Goal: Complete application form

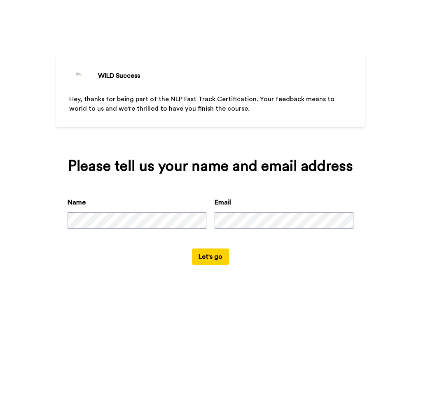
click at [215, 257] on button "Let's go" at bounding box center [210, 257] width 37 height 16
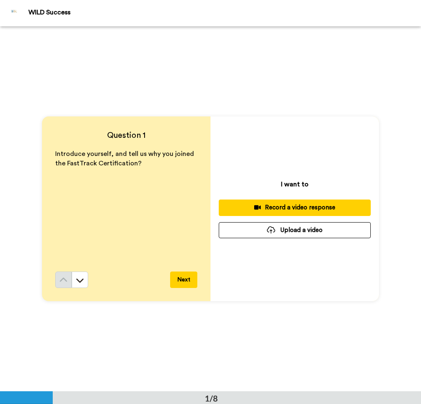
click at [295, 208] on div "Record a video response" at bounding box center [294, 207] width 139 height 9
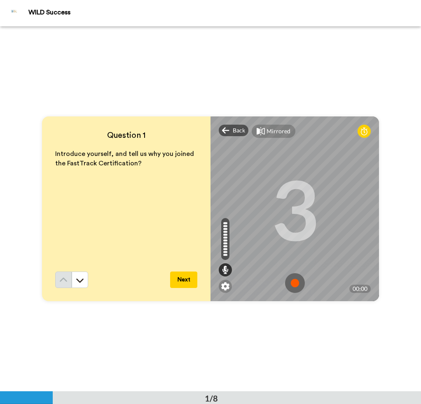
click at [294, 282] on img at bounding box center [295, 283] width 20 height 20
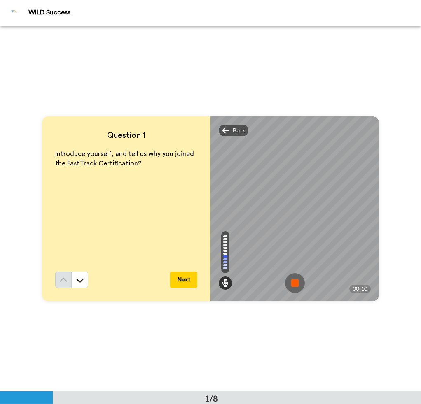
click at [184, 282] on button "Next" at bounding box center [183, 280] width 27 height 16
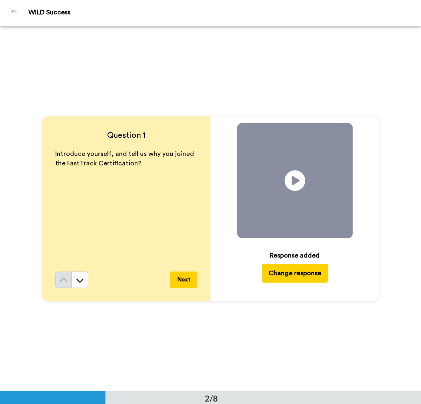
scroll to position [366, 0]
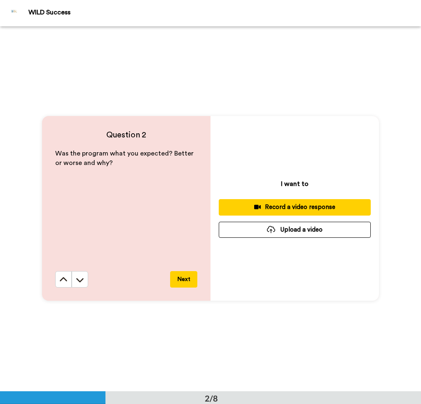
click at [301, 207] on div "Record a video response" at bounding box center [294, 207] width 139 height 9
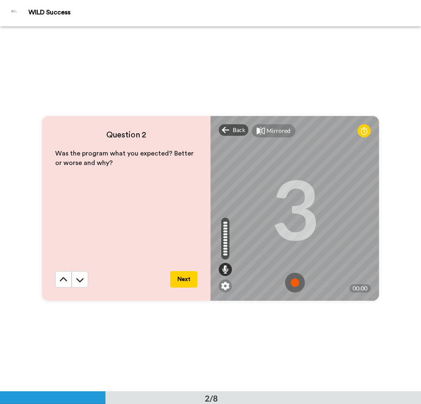
click at [293, 283] on img at bounding box center [295, 283] width 20 height 20
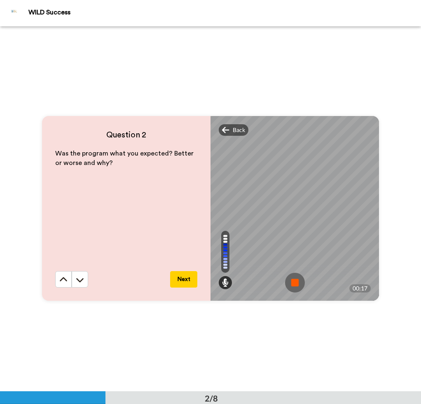
click at [293, 283] on img at bounding box center [295, 283] width 20 height 20
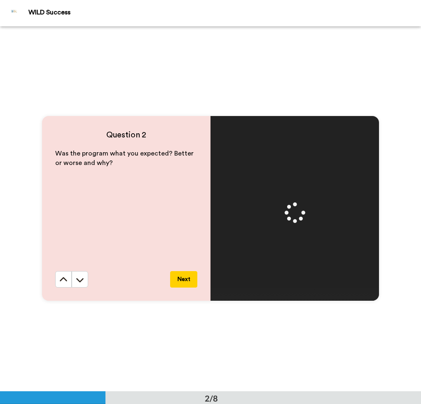
click at [182, 281] on button "Next" at bounding box center [183, 279] width 27 height 16
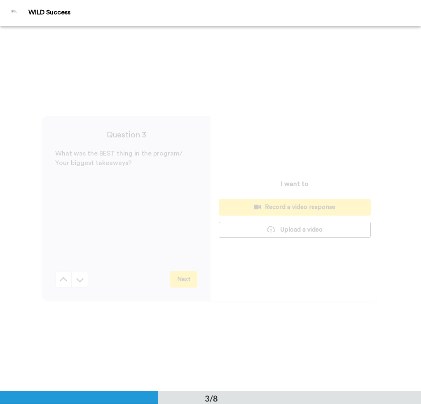
scroll to position [731, 0]
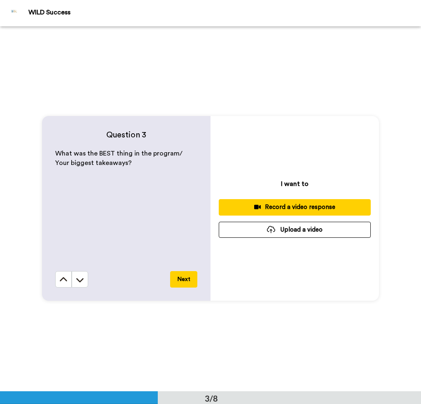
click at [299, 206] on div "Record a video response" at bounding box center [294, 207] width 139 height 9
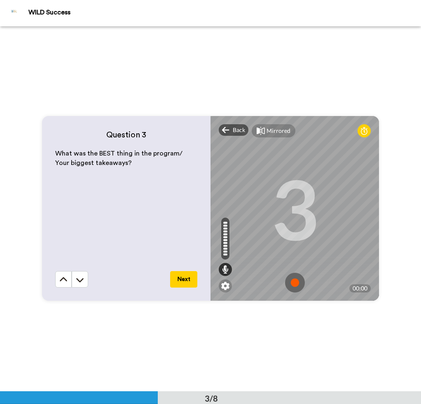
click at [292, 283] on img at bounding box center [295, 283] width 20 height 20
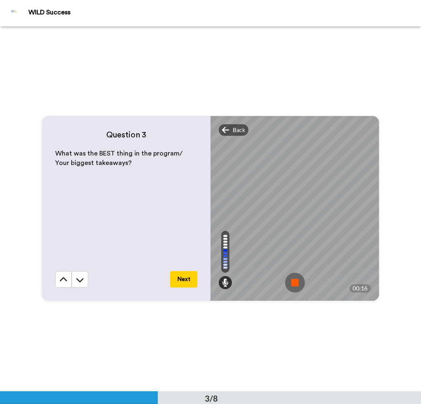
click at [294, 279] on img at bounding box center [295, 283] width 20 height 20
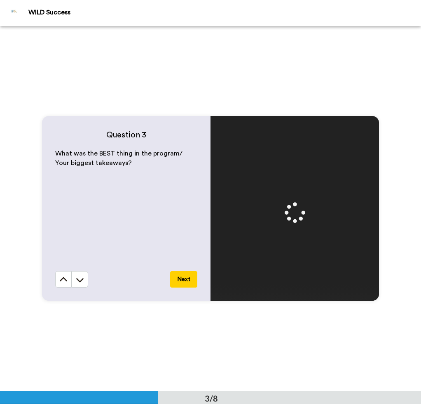
click at [182, 277] on button "Next" at bounding box center [183, 279] width 27 height 16
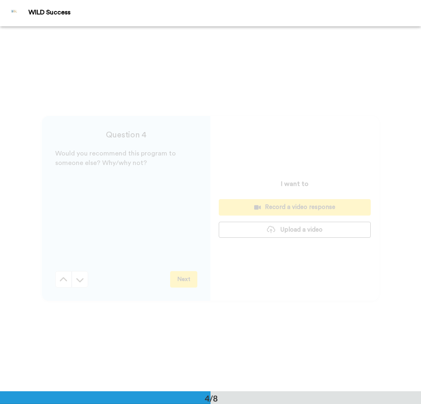
scroll to position [1096, 0]
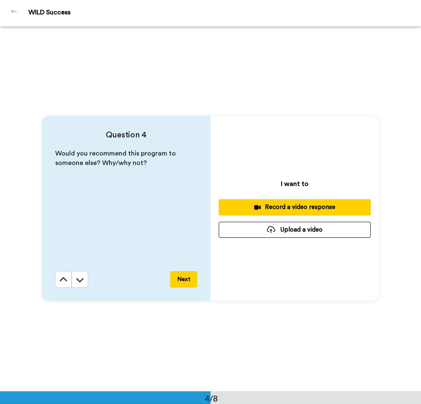
click at [285, 207] on div "Record a video response" at bounding box center [294, 207] width 139 height 9
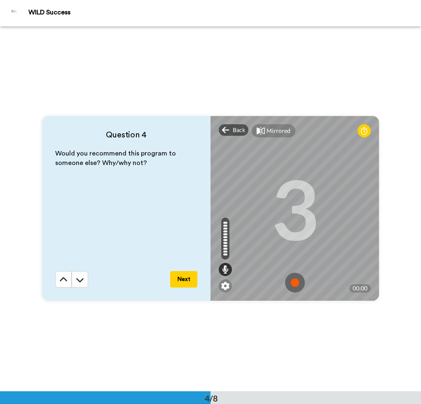
click at [295, 281] on img at bounding box center [295, 283] width 20 height 20
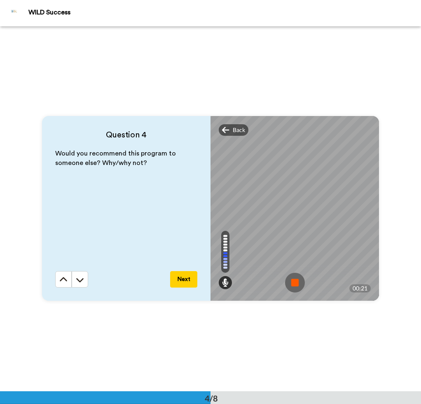
click at [292, 282] on img at bounding box center [295, 283] width 20 height 20
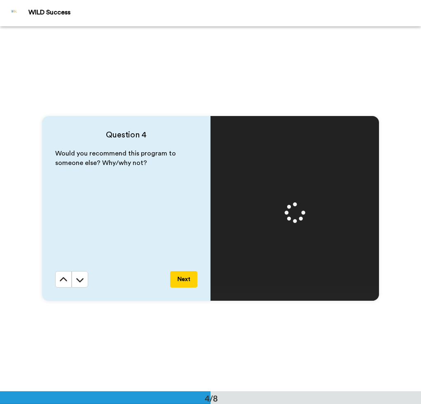
click at [178, 278] on button "Next" at bounding box center [183, 279] width 27 height 16
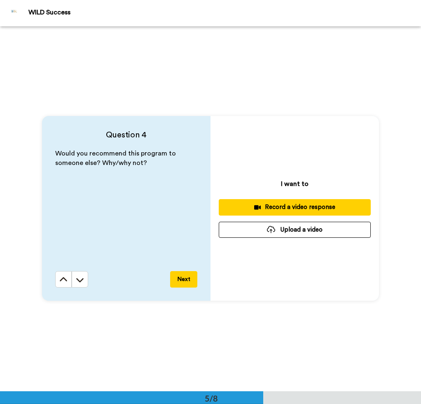
scroll to position [1462, 0]
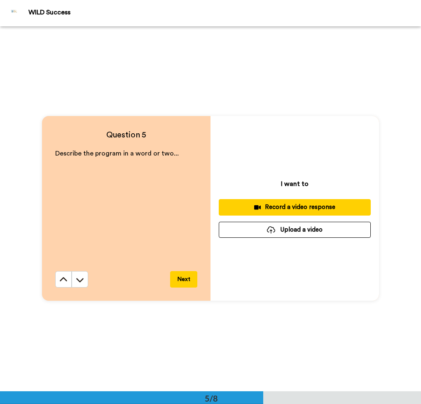
click at [181, 281] on button "Next" at bounding box center [183, 279] width 27 height 16
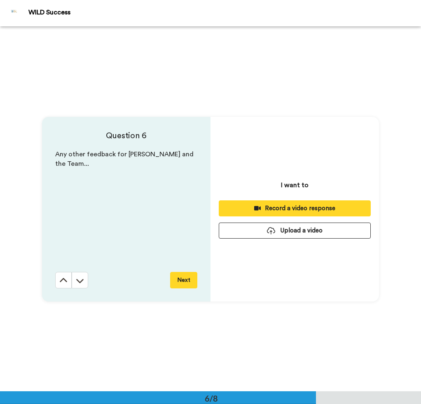
scroll to position [1827, 0]
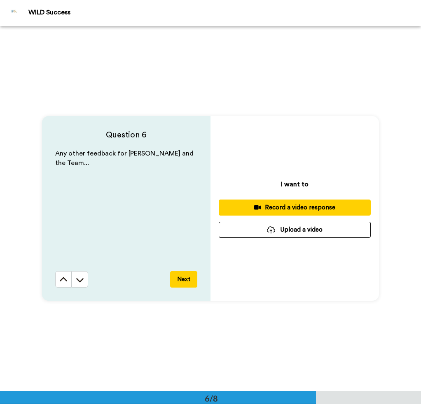
click at [182, 281] on button "Next" at bounding box center [183, 279] width 27 height 16
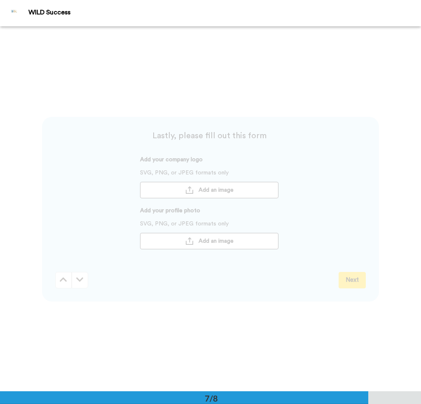
scroll to position [2193, 0]
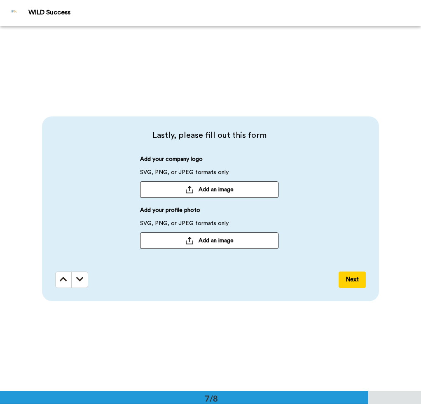
click at [220, 188] on span "Add an image" at bounding box center [216, 190] width 35 height 8
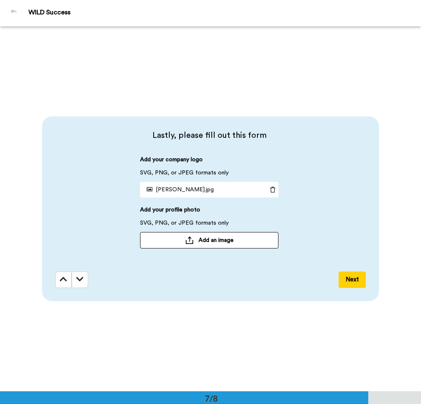
click at [270, 189] on icon at bounding box center [273, 190] width 12 height 6
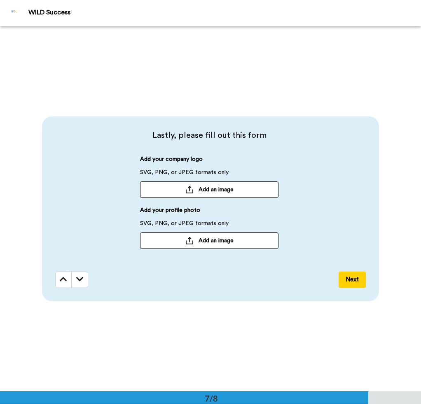
click at [209, 194] on button "Add an image" at bounding box center [209, 190] width 138 height 16
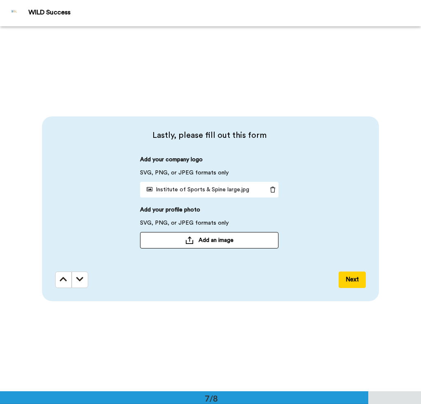
click at [208, 239] on span "Add an image" at bounding box center [216, 240] width 35 height 8
click at [348, 281] on button "Next" at bounding box center [352, 280] width 27 height 16
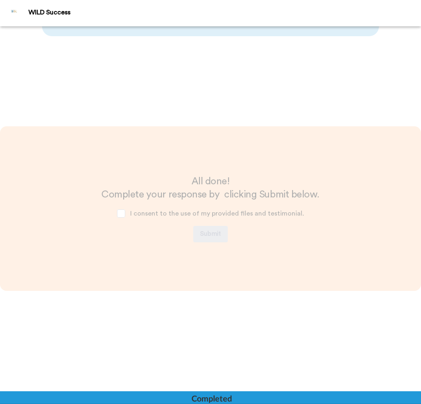
scroll to position [2458, 0]
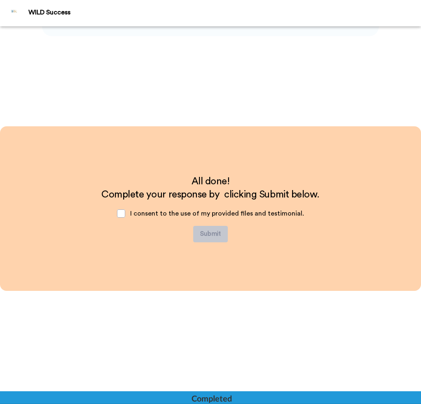
click at [127, 213] on div "I consent to the use of my provided files and testimonial." at bounding box center [210, 213] width 200 height 25
click at [121, 214] on span at bounding box center [121, 214] width 8 height 8
click at [205, 236] on button "Submit" at bounding box center [210, 234] width 35 height 16
